Goal: Task Accomplishment & Management: Manage account settings

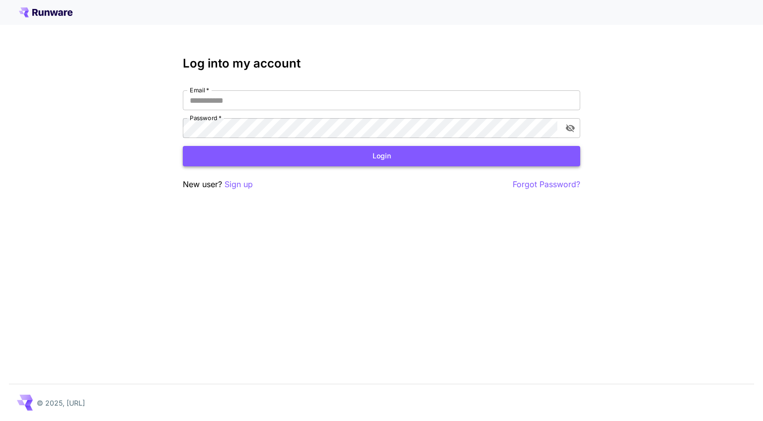
type input "**********"
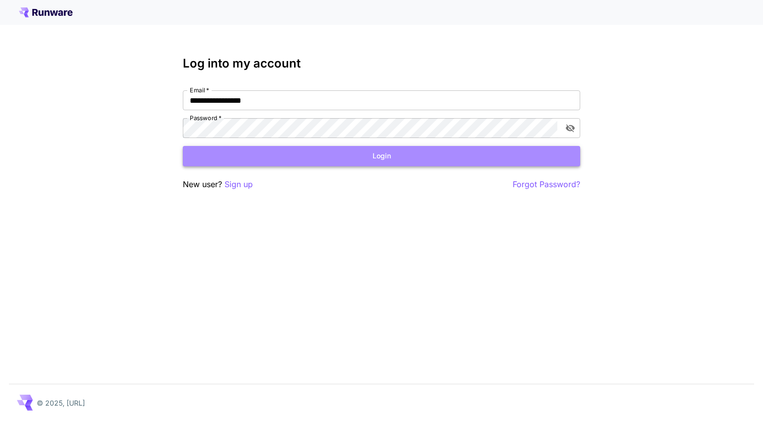
click at [328, 152] on button "Login" at bounding box center [381, 156] width 397 height 20
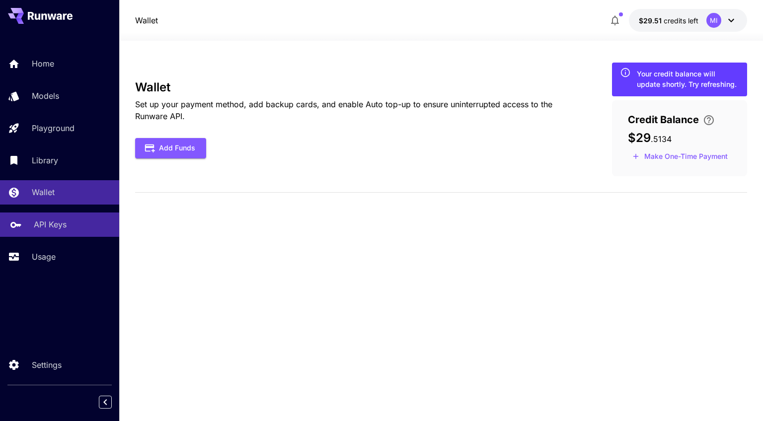
click at [42, 232] on link "API Keys" at bounding box center [59, 224] width 119 height 24
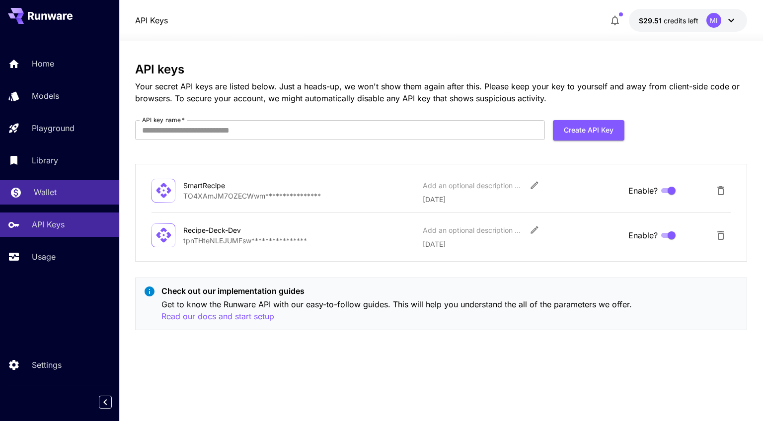
click at [43, 196] on p "Wallet" at bounding box center [45, 192] width 23 height 12
